Goal: Transaction & Acquisition: Purchase product/service

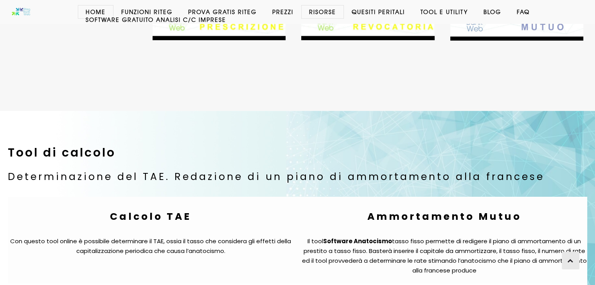
scroll to position [2753, 0]
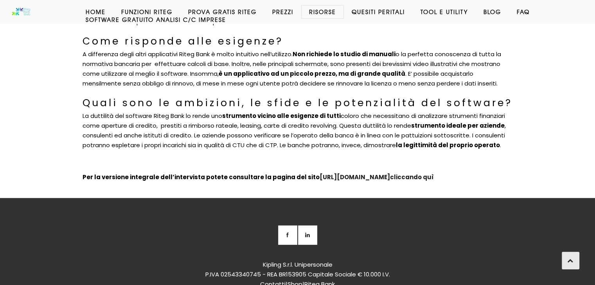
scroll to position [474, 0]
click at [434, 178] on link "cliccando quì" at bounding box center [412, 177] width 44 height 8
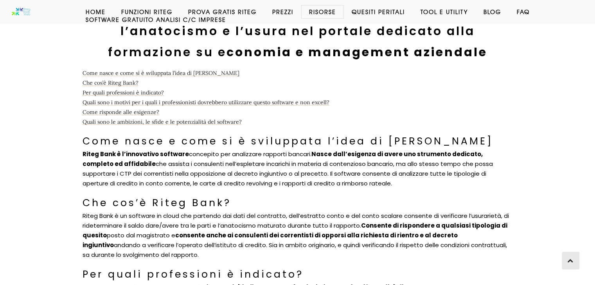
scroll to position [69, 0]
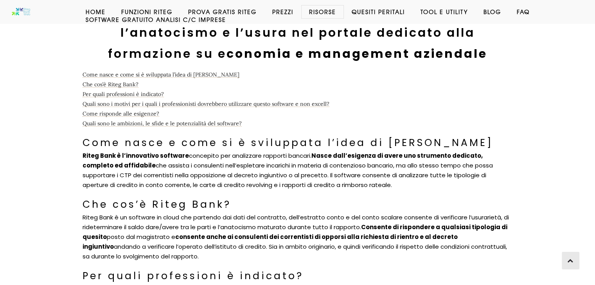
click at [283, 11] on link "Prezzi" at bounding box center [282, 12] width 37 height 8
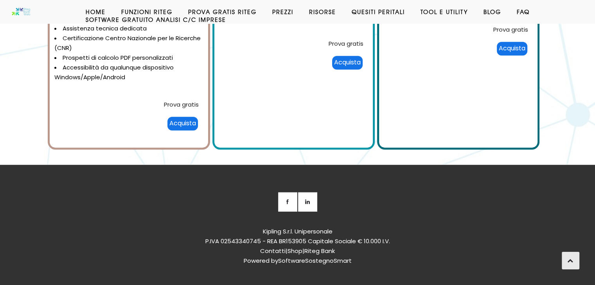
scroll to position [580, 0]
